Goal: Information Seeking & Learning: Learn about a topic

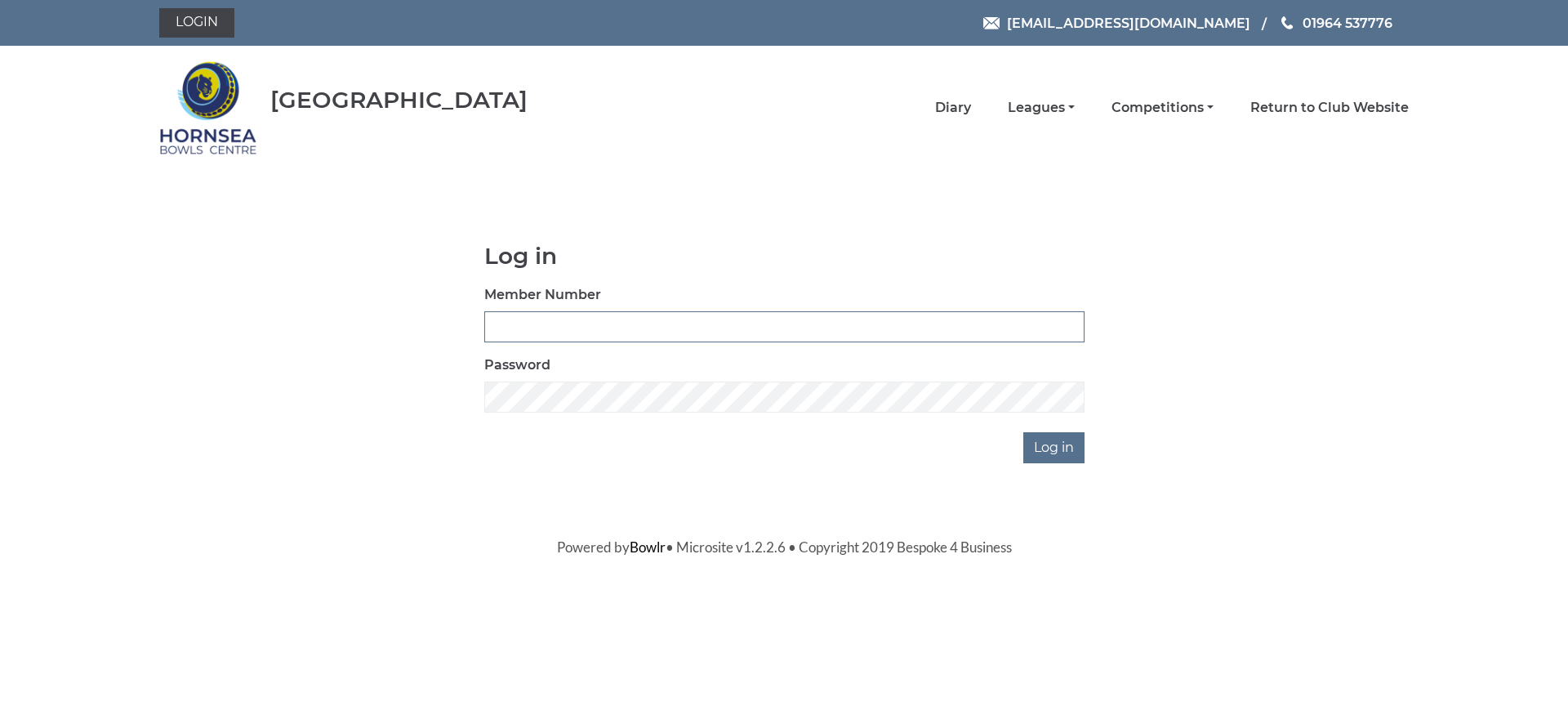
click at [605, 332] on input "Member Number" at bounding box center [784, 327] width 600 height 31
type input "0822"
click at [1047, 449] on input "Log in" at bounding box center [1054, 448] width 62 height 31
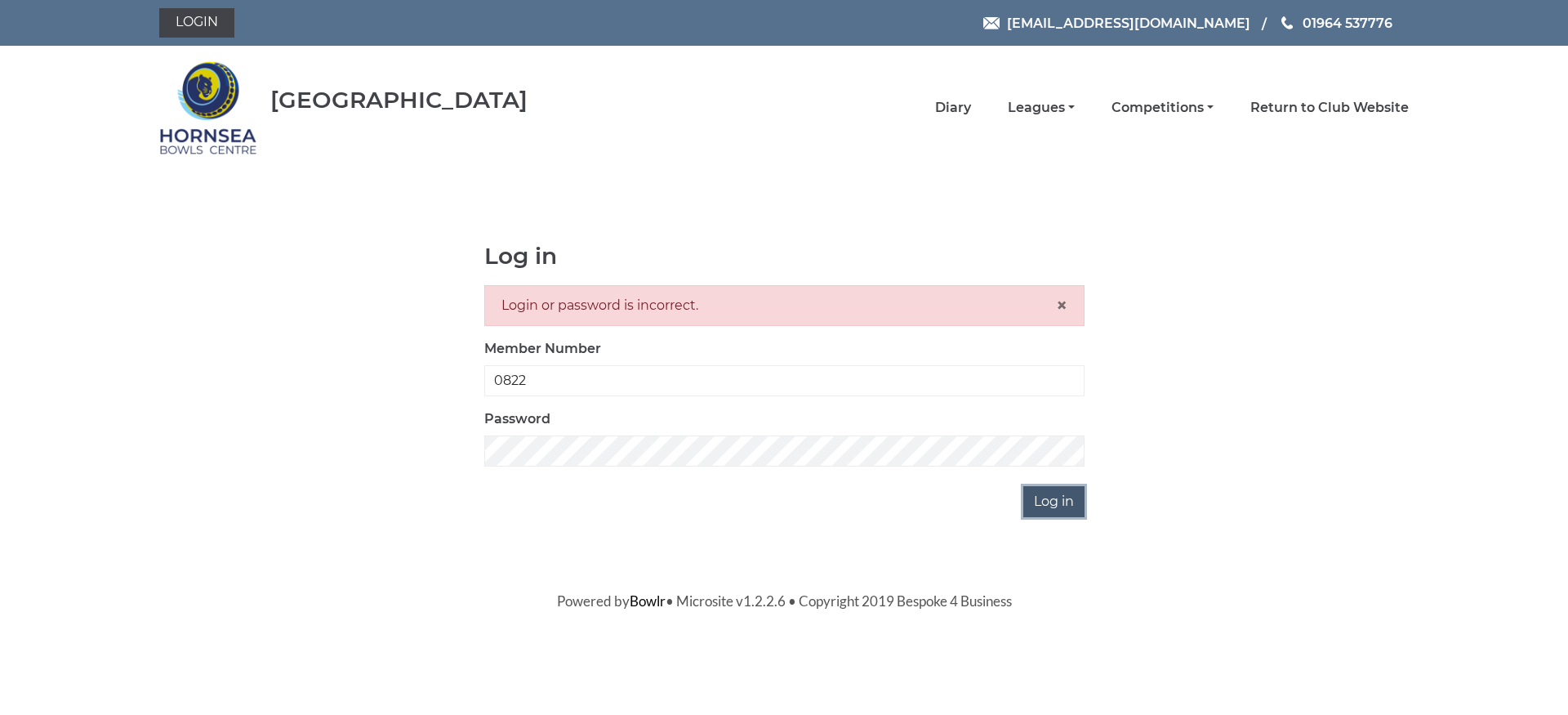
click at [1046, 500] on input "Log in" at bounding box center [1054, 502] width 62 height 31
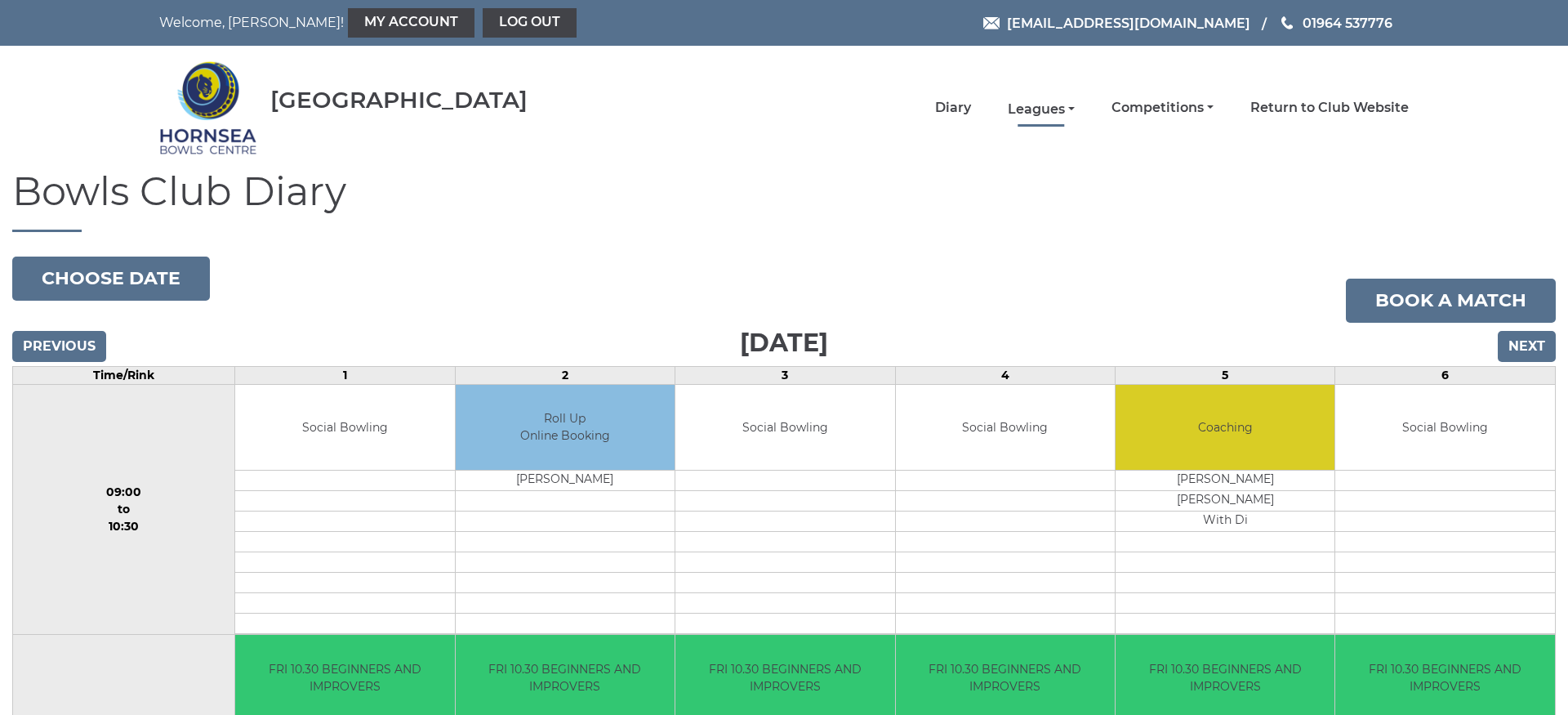
click at [1030, 105] on link "Leagues" at bounding box center [1042, 109] width 67 height 18
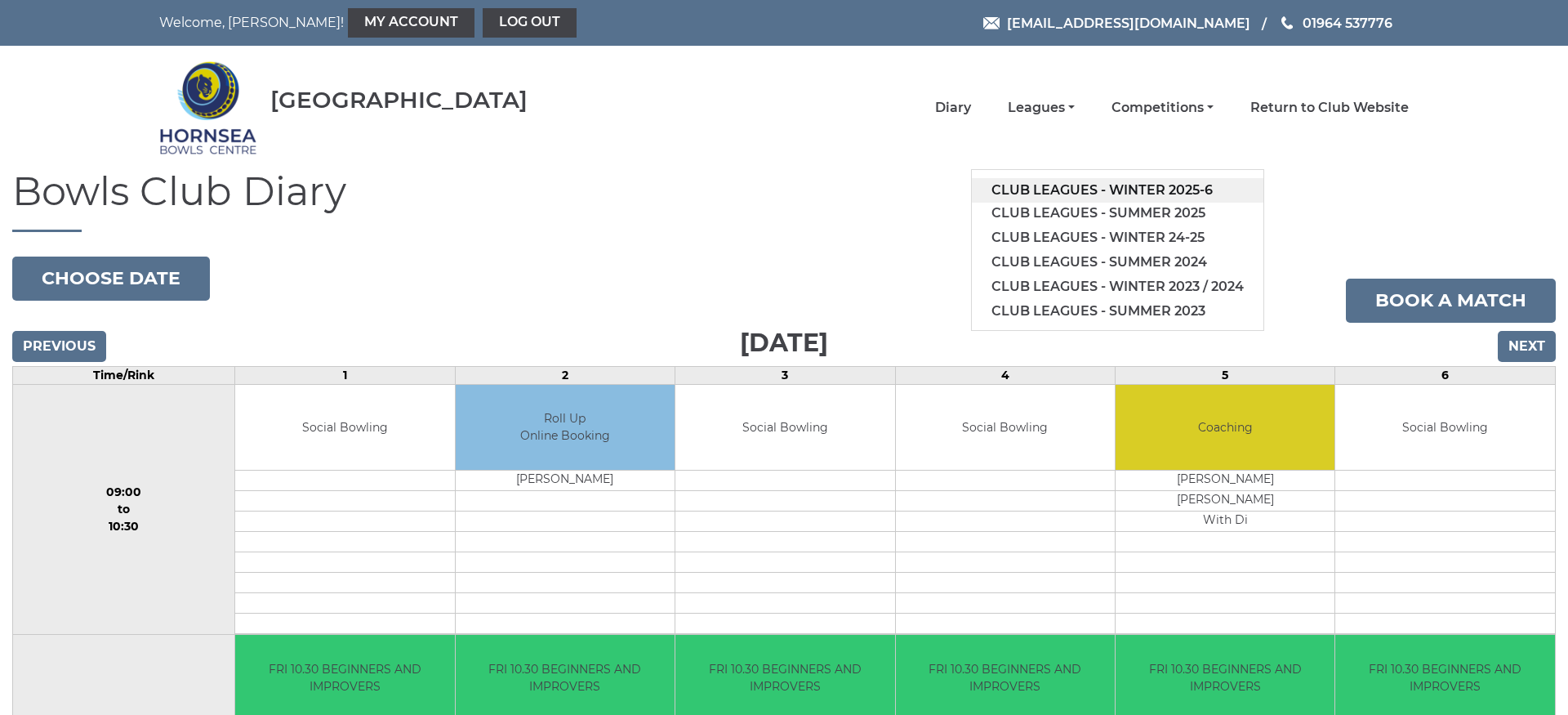
click at [1121, 190] on link "Club leagues - Winter 2025-6" at bounding box center [1117, 191] width 292 height 25
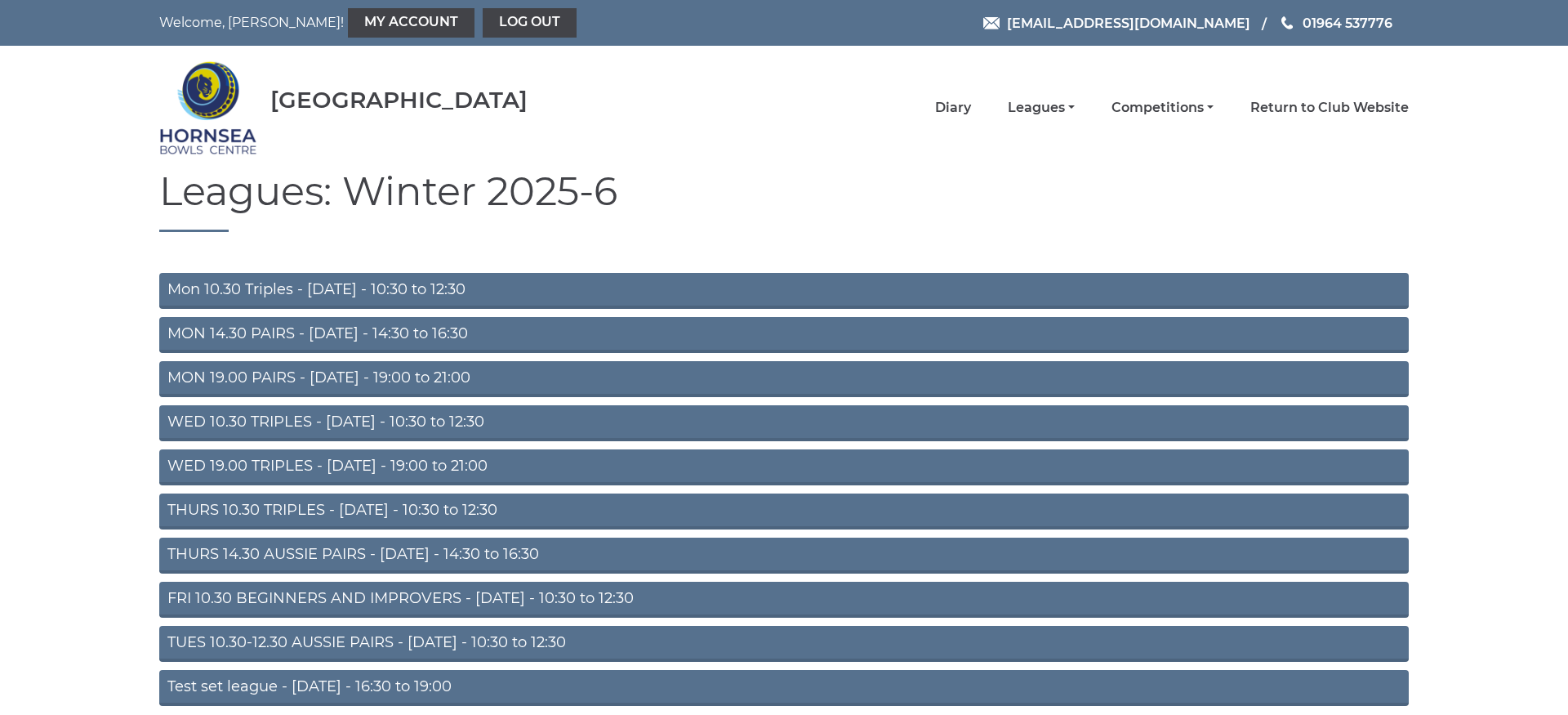
scroll to position [72, 0]
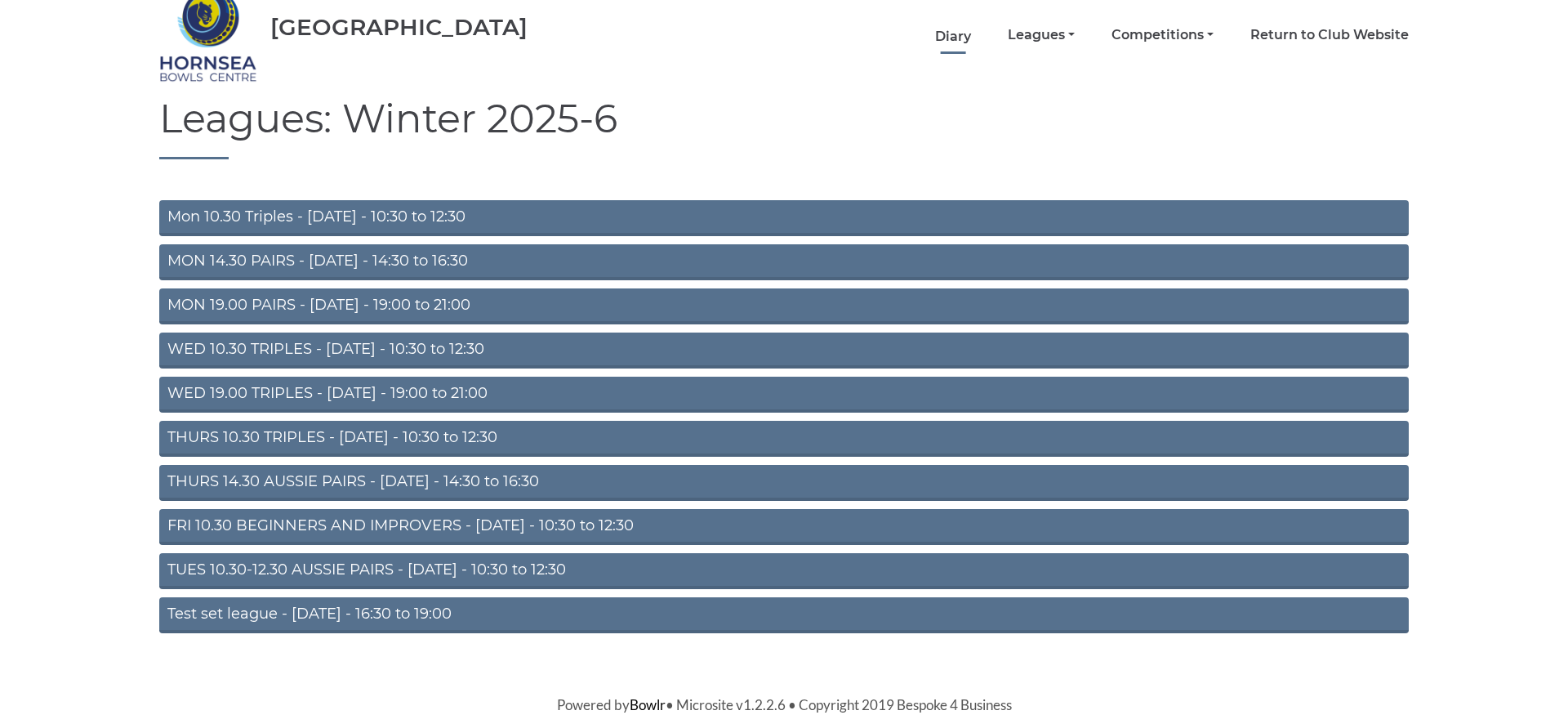
click at [958, 34] on link "Diary" at bounding box center [953, 37] width 36 height 18
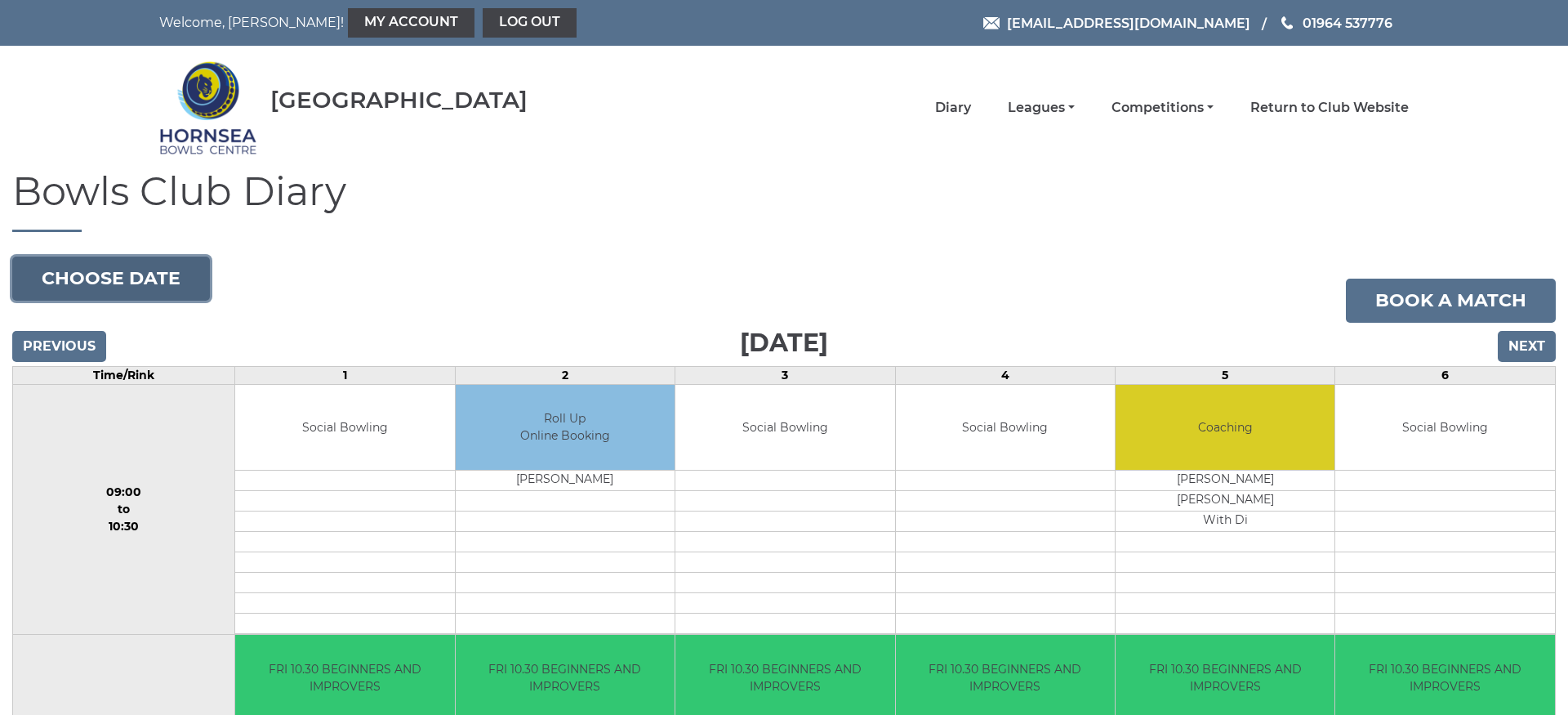
click at [140, 270] on button "Choose date" at bounding box center [111, 279] width 198 height 44
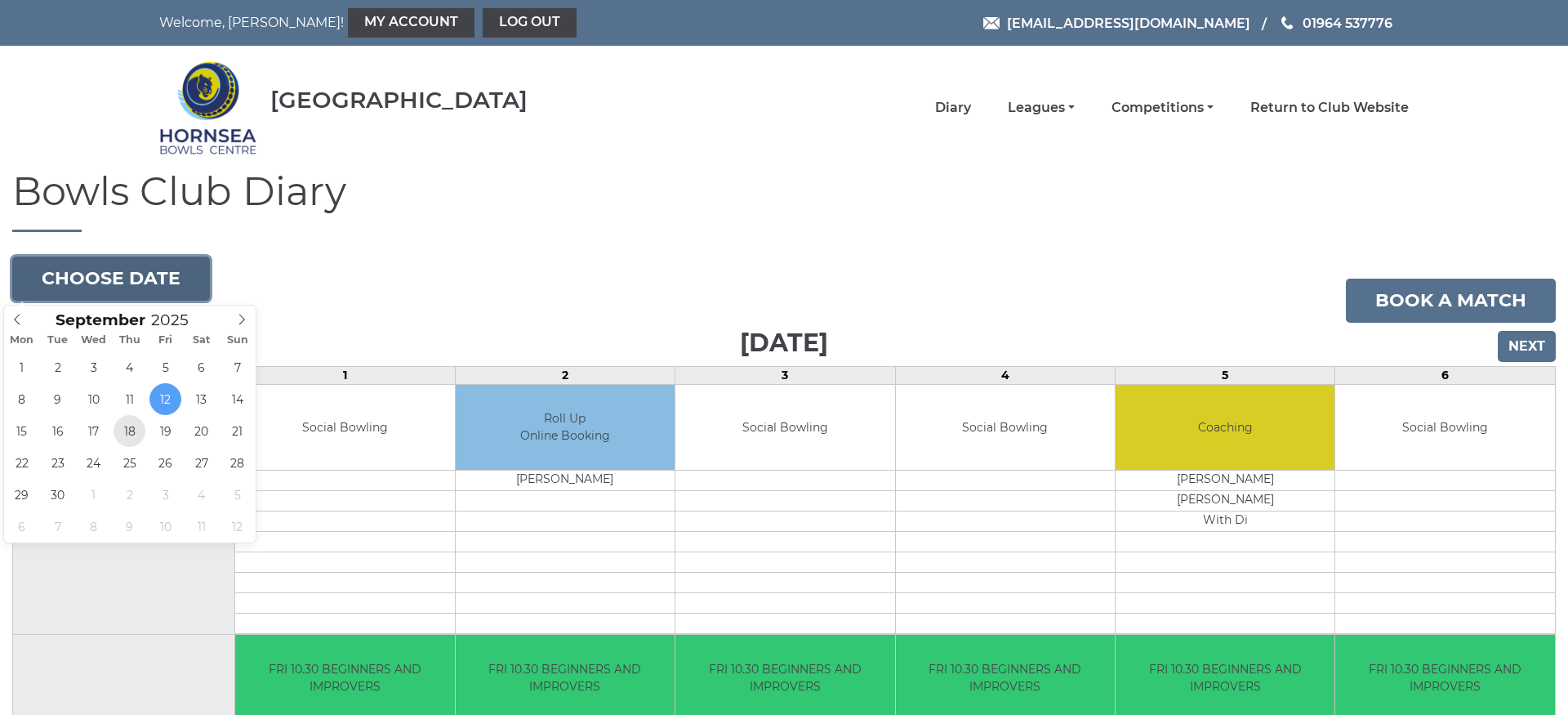
type input "[DATE]"
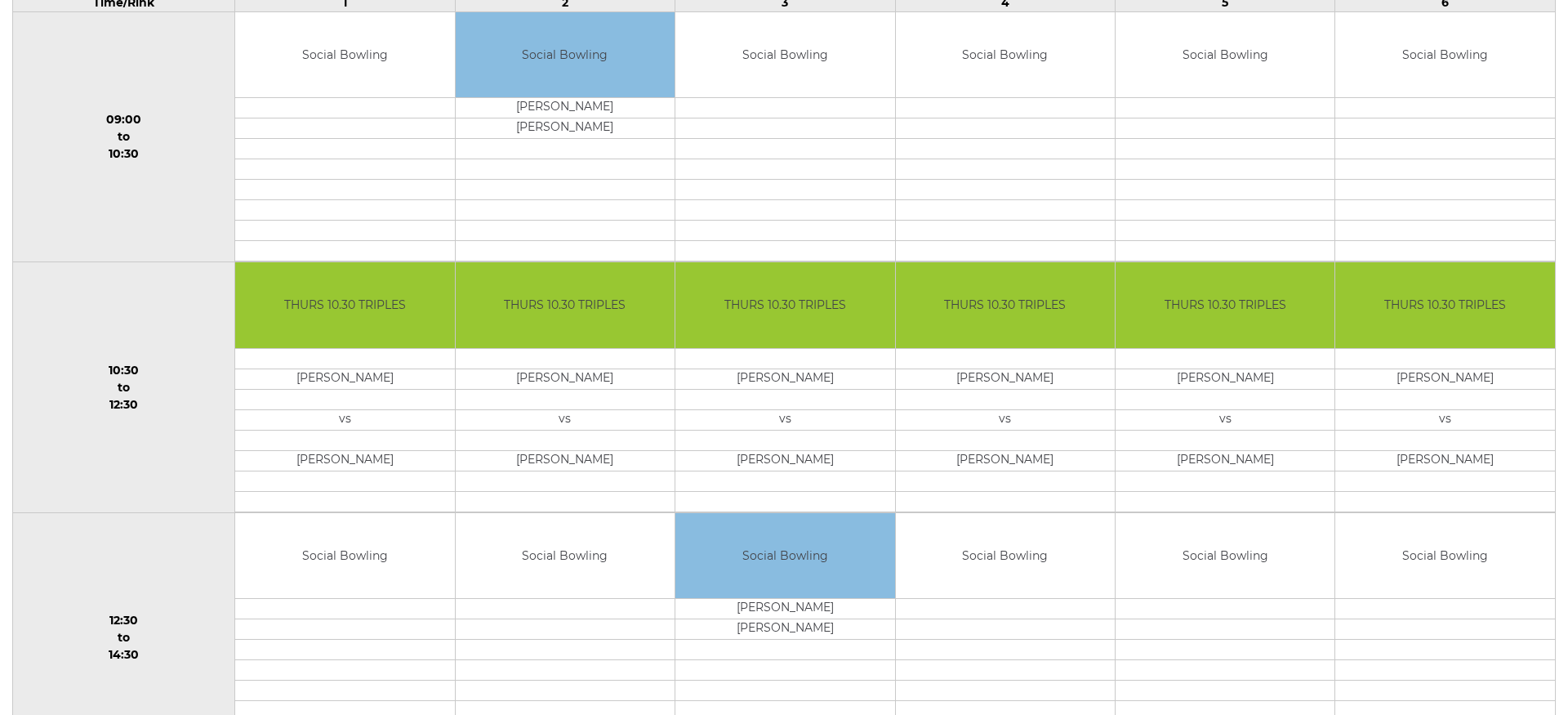
scroll to position [167, 0]
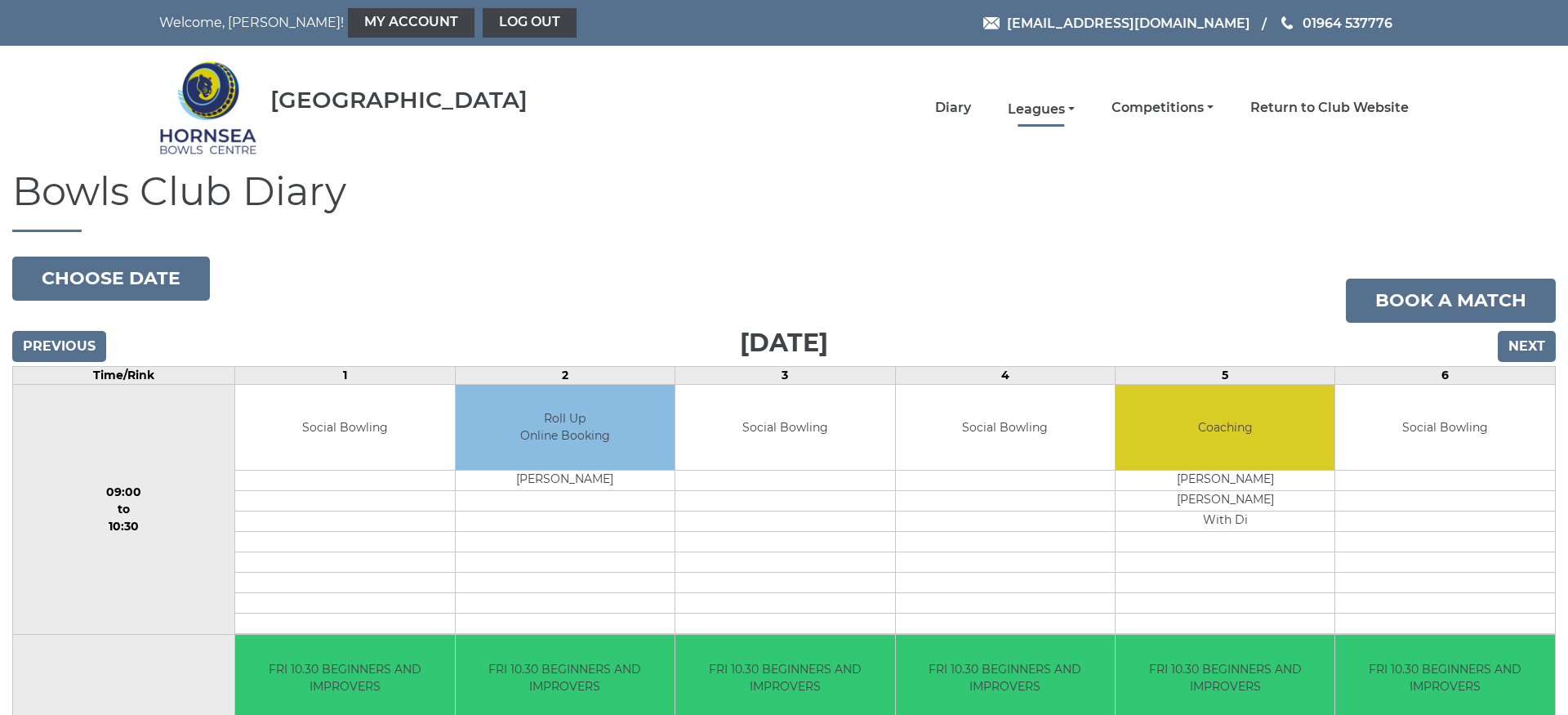
click at [1042, 103] on link "Leagues" at bounding box center [1042, 109] width 67 height 18
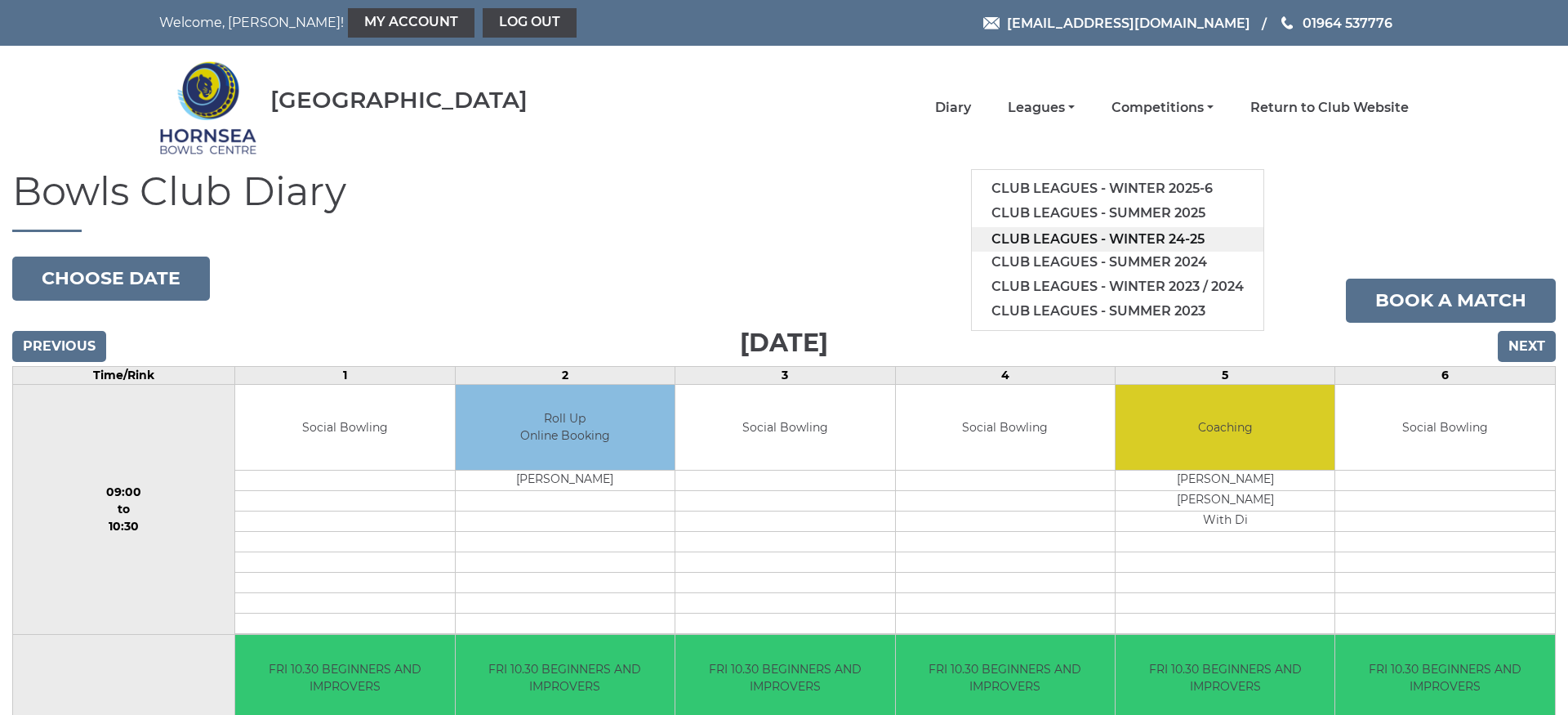
click at [1148, 232] on link "Club leagues - Winter 24-25" at bounding box center [1117, 239] width 292 height 25
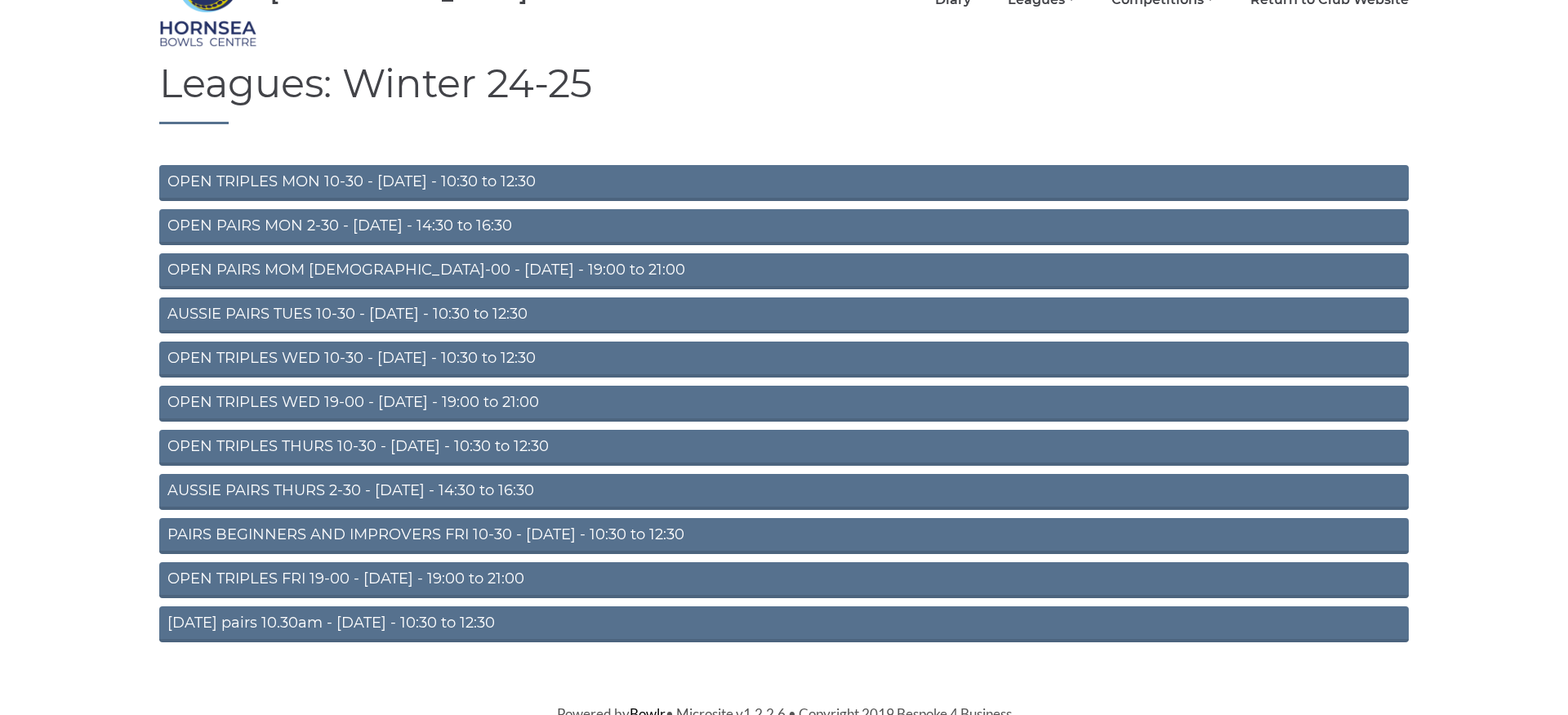
scroll to position [117, 0]
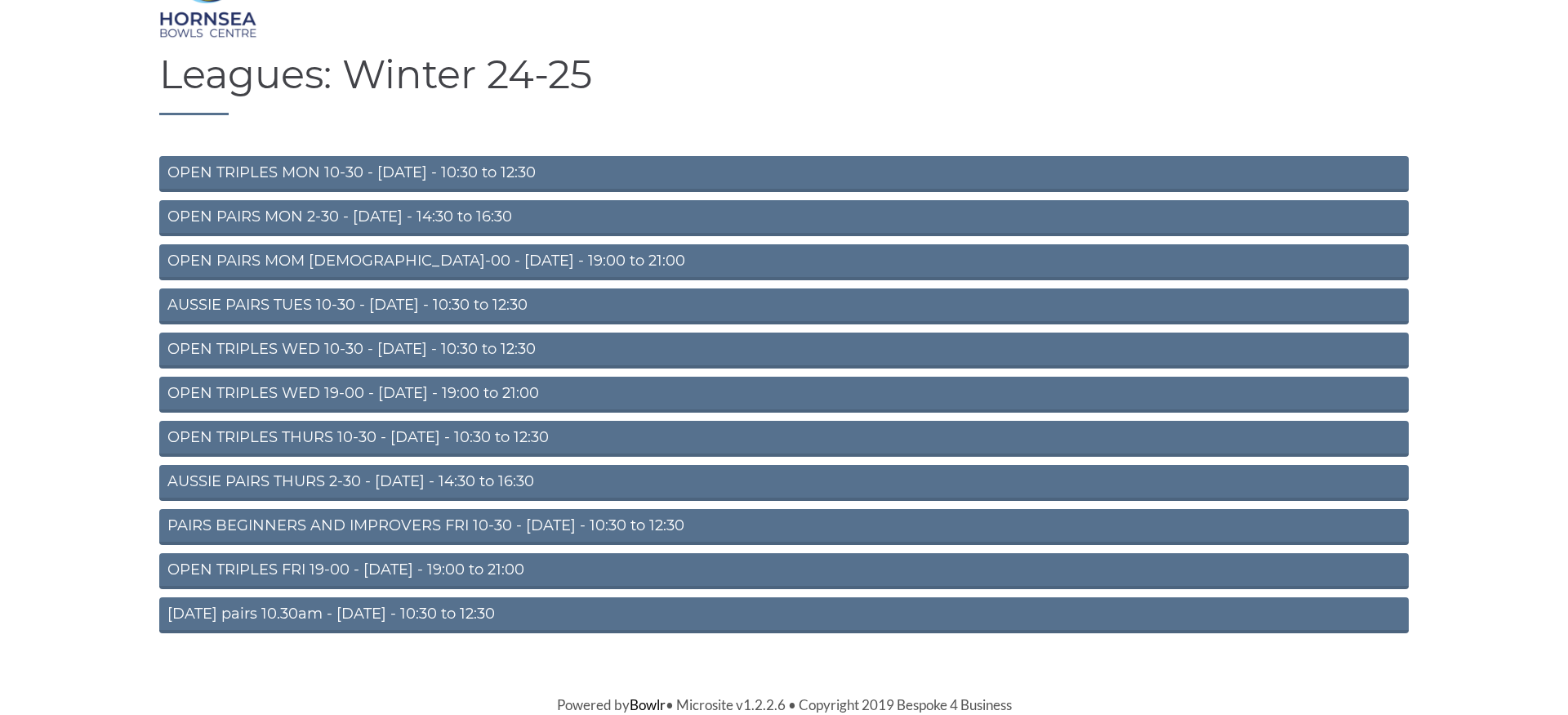
click at [591, 437] on link "OPEN TRIPLES THURS 10-30 - [DATE] - 10:30 to 12:30" at bounding box center [784, 439] width 1249 height 36
click at [498, 168] on link "OPEN TRIPLES MON 10-30 - Monday - 10:30 to 12:30" at bounding box center [784, 174] width 1249 height 36
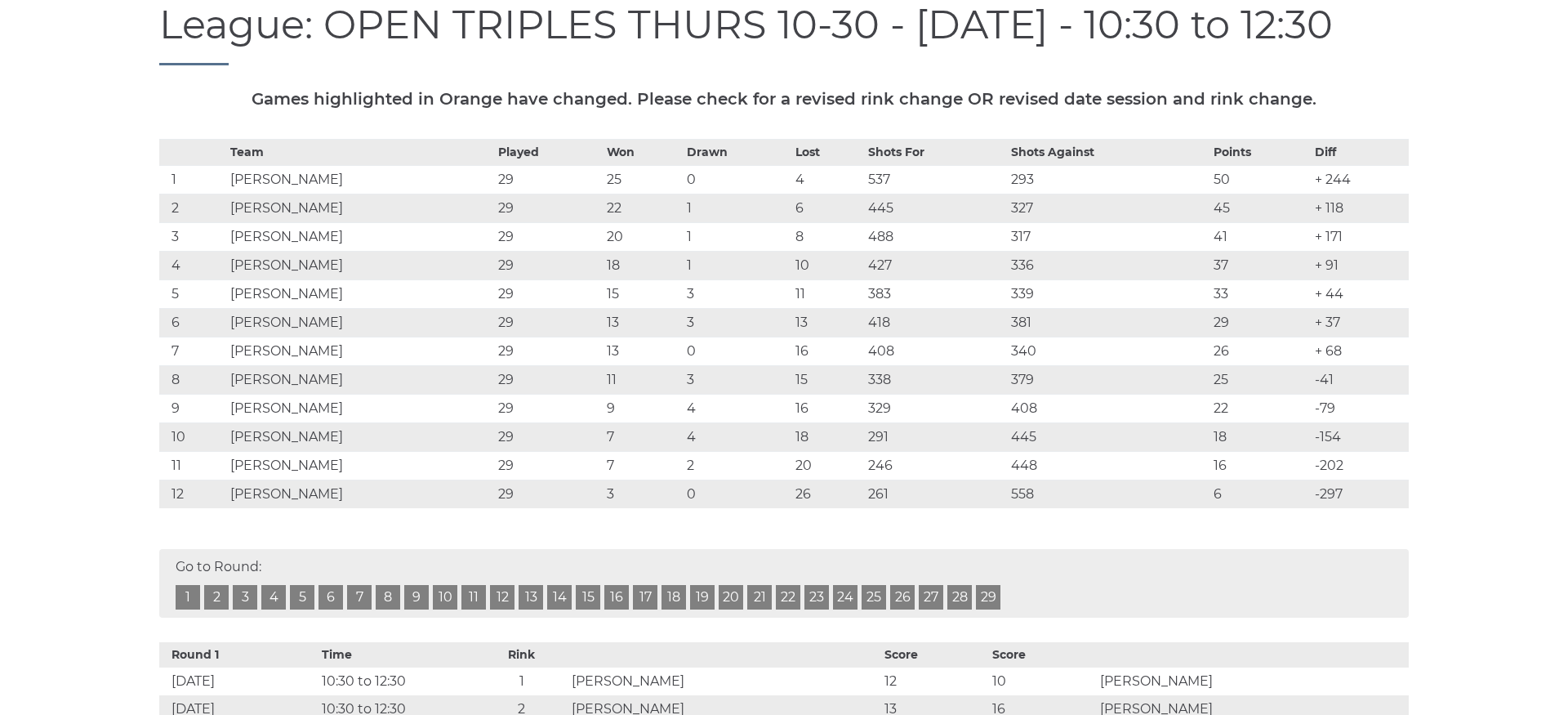
scroll to position [250, 0]
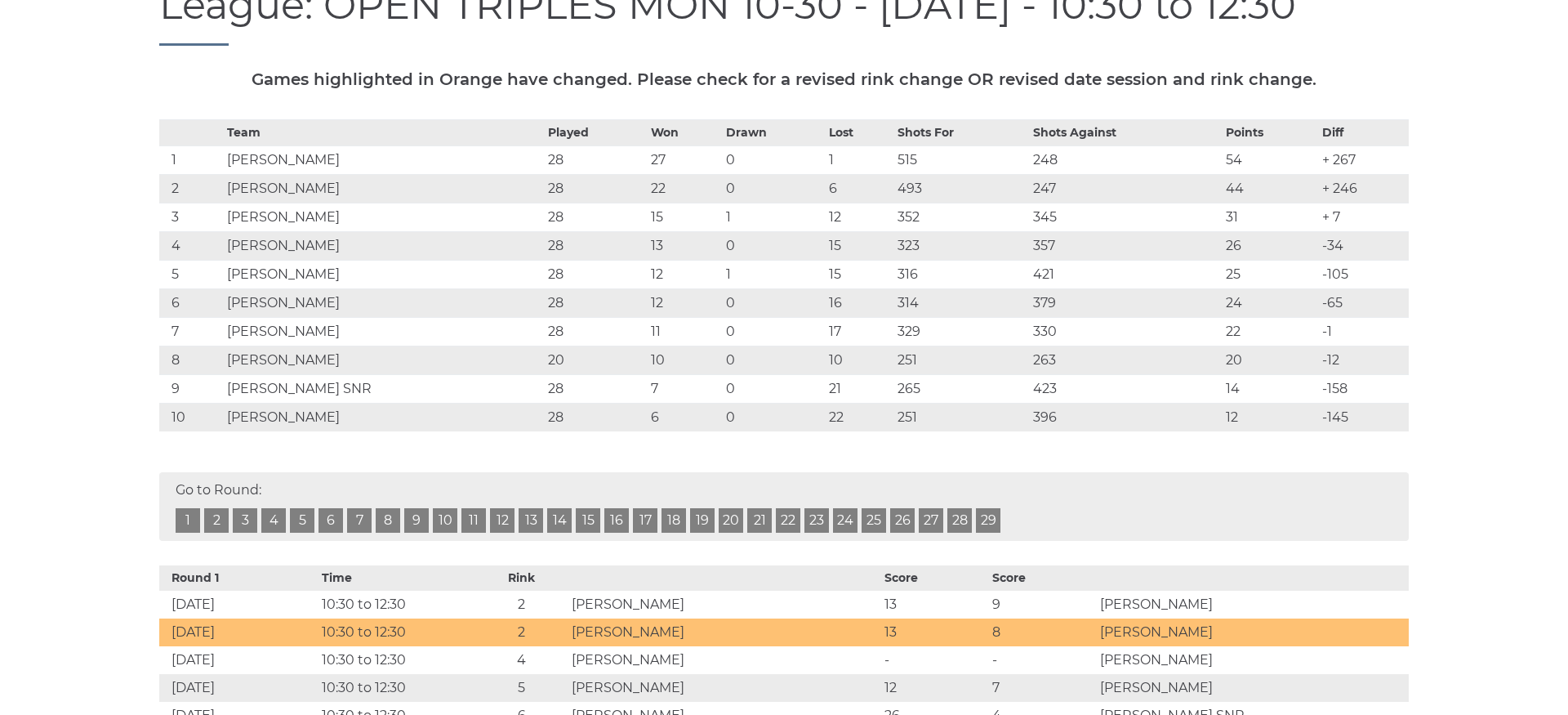
scroll to position [250, 0]
